Goal: Complete application form

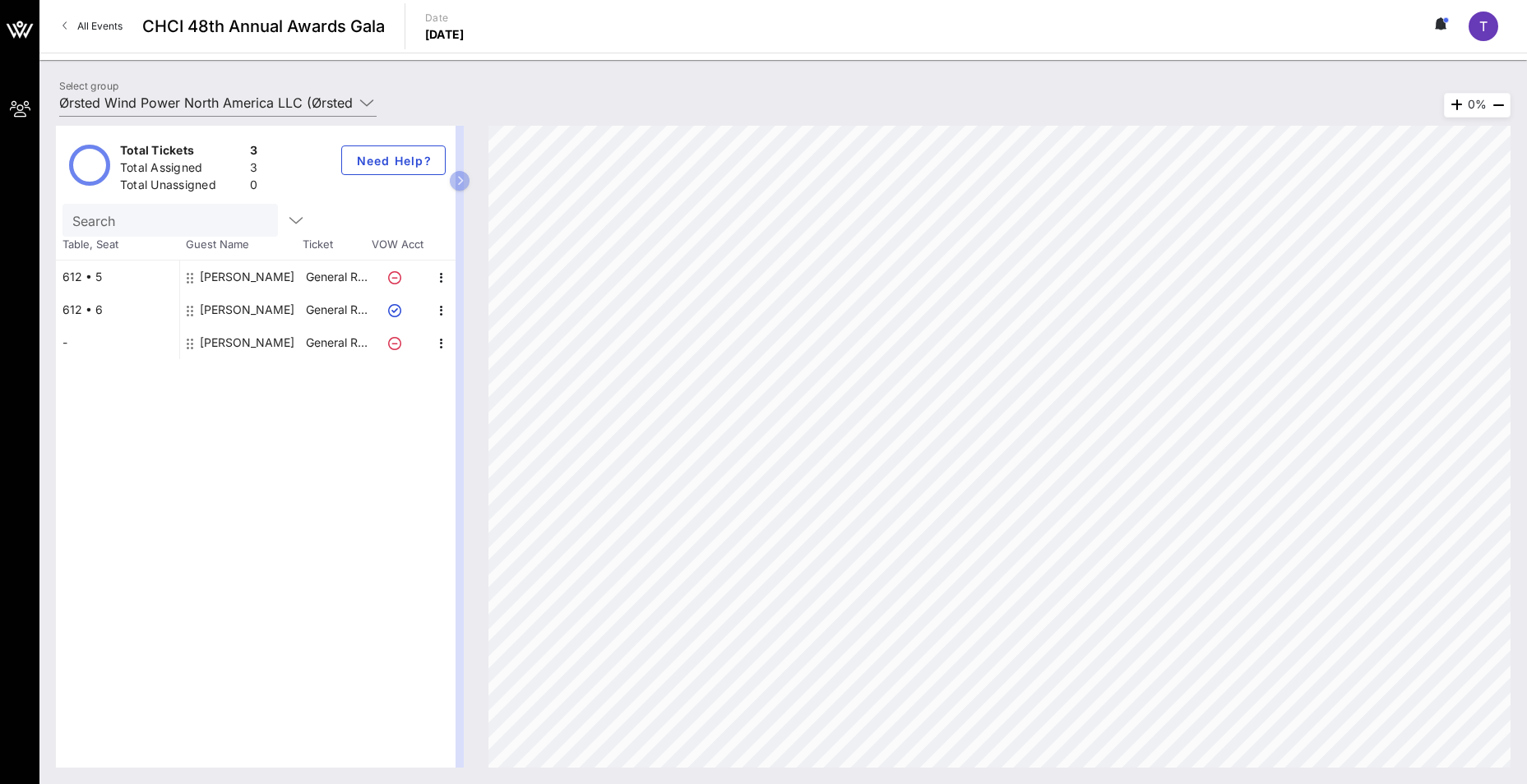
click at [113, 302] on div "612 • 6" at bounding box center [118, 309] width 123 height 33
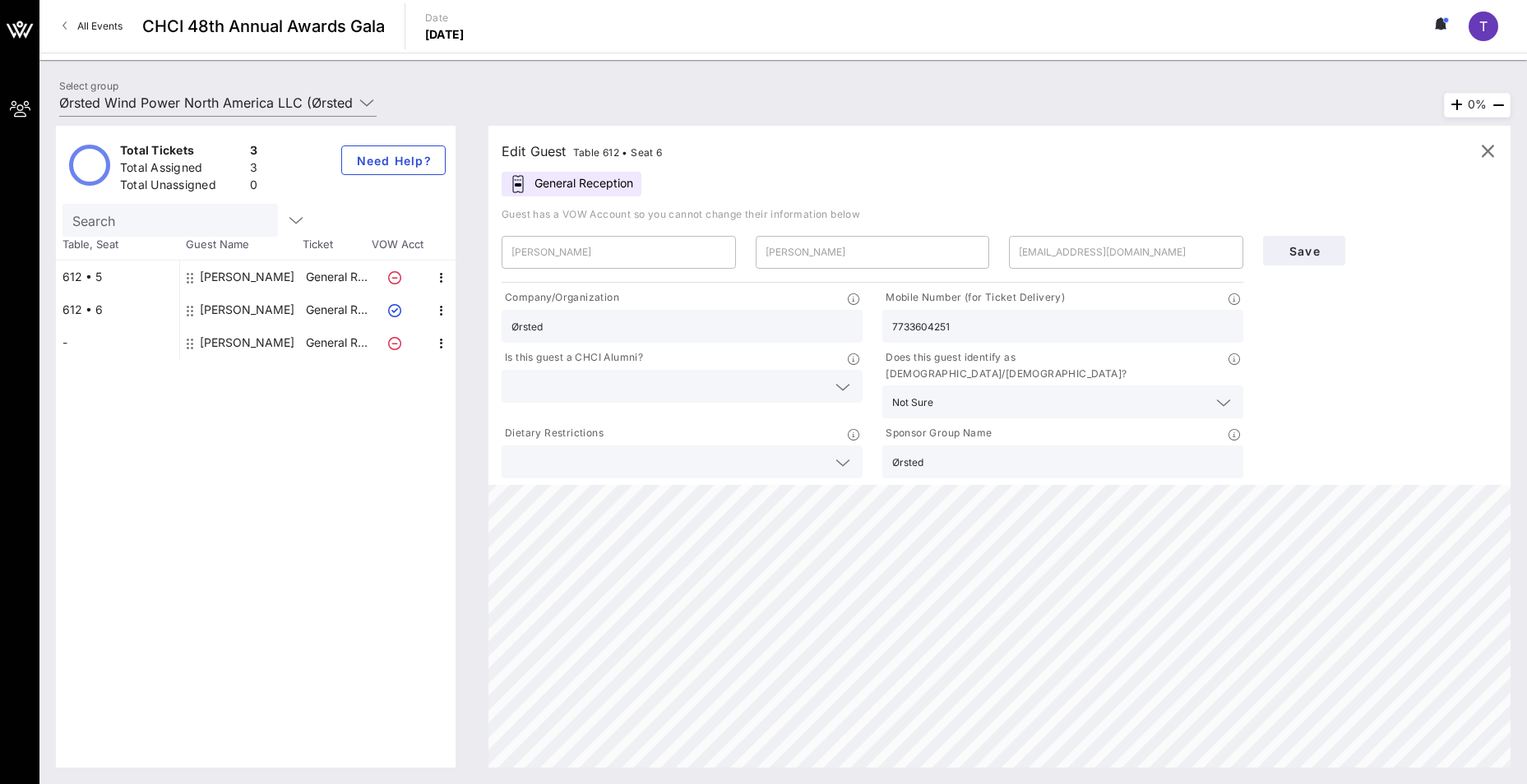
click at [159, 410] on div "Total Tickets 3 Total Assigned 3 Total Unassigned 0 Need Help? Search Table, Se…" at bounding box center [255, 447] width 400 height 642
click at [275, 337] on div "[PERSON_NAME]" at bounding box center [246, 342] width 94 height 33
type input "Garrett"
type input "Alexander"
type input "garrm@orsted.com"
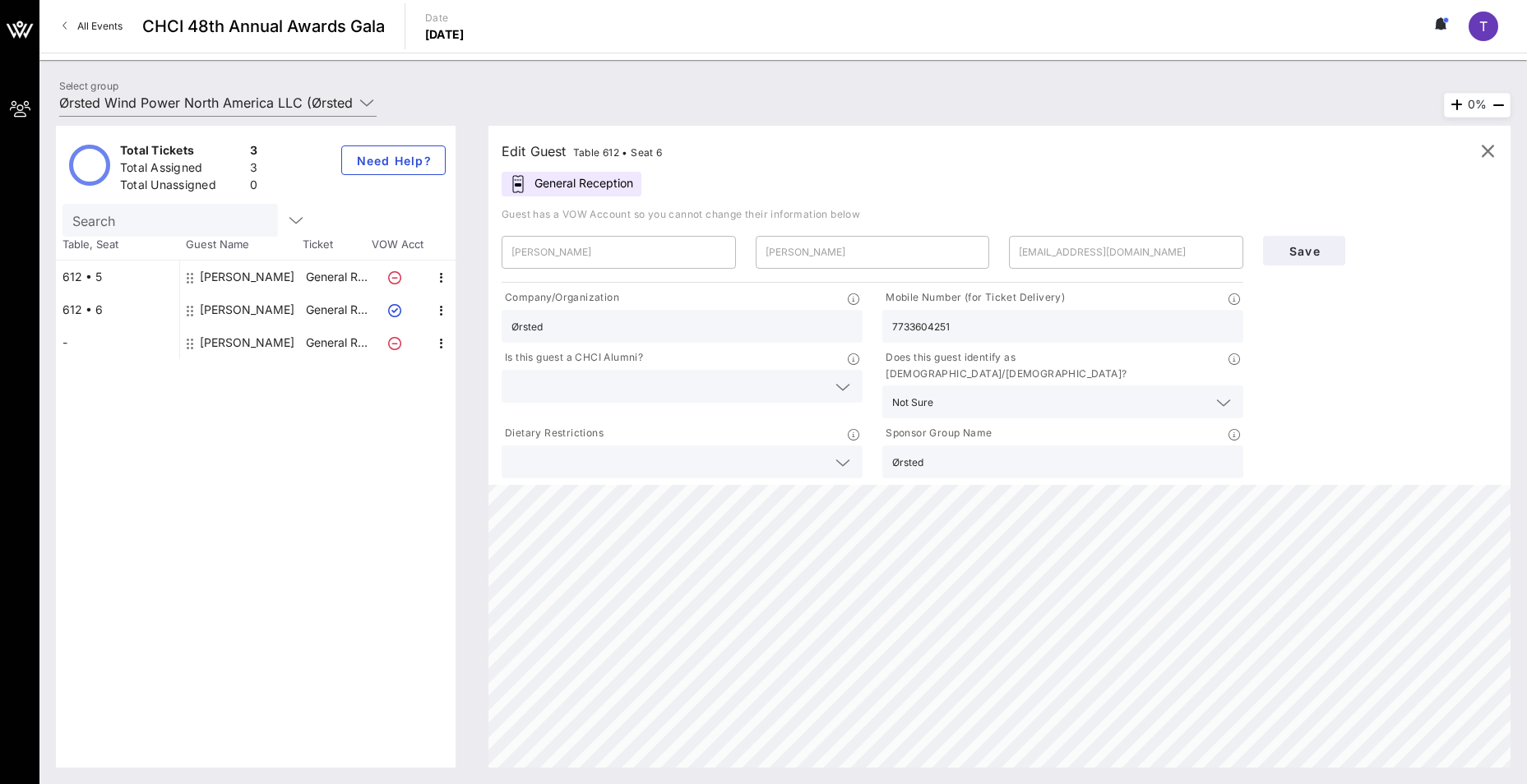
type input "2025793437"
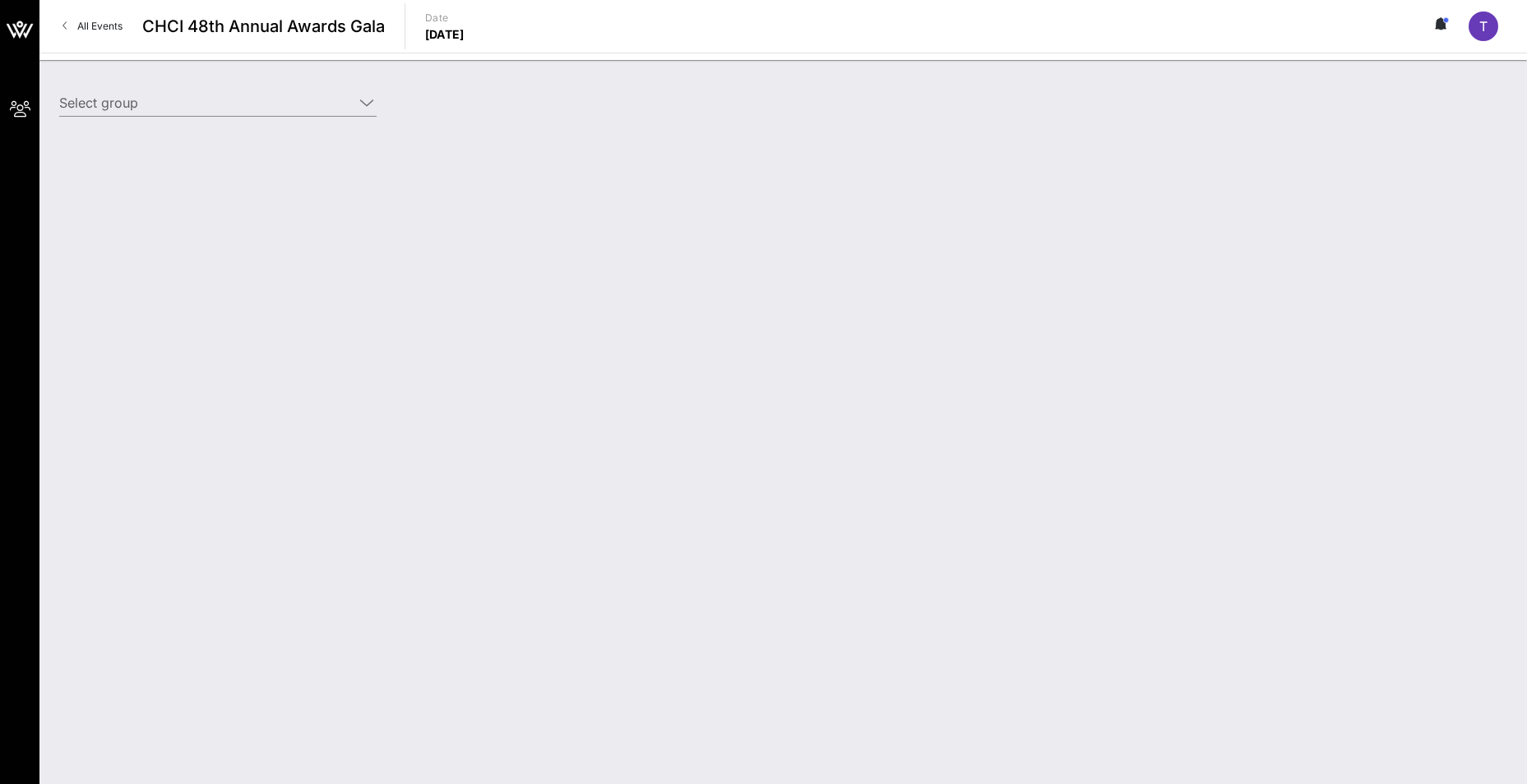
type input "Ørsted Wind Power North America LLC (Ørsted Wind Power North America LLC) [[PER…"
